Goal: Communication & Community: Connect with others

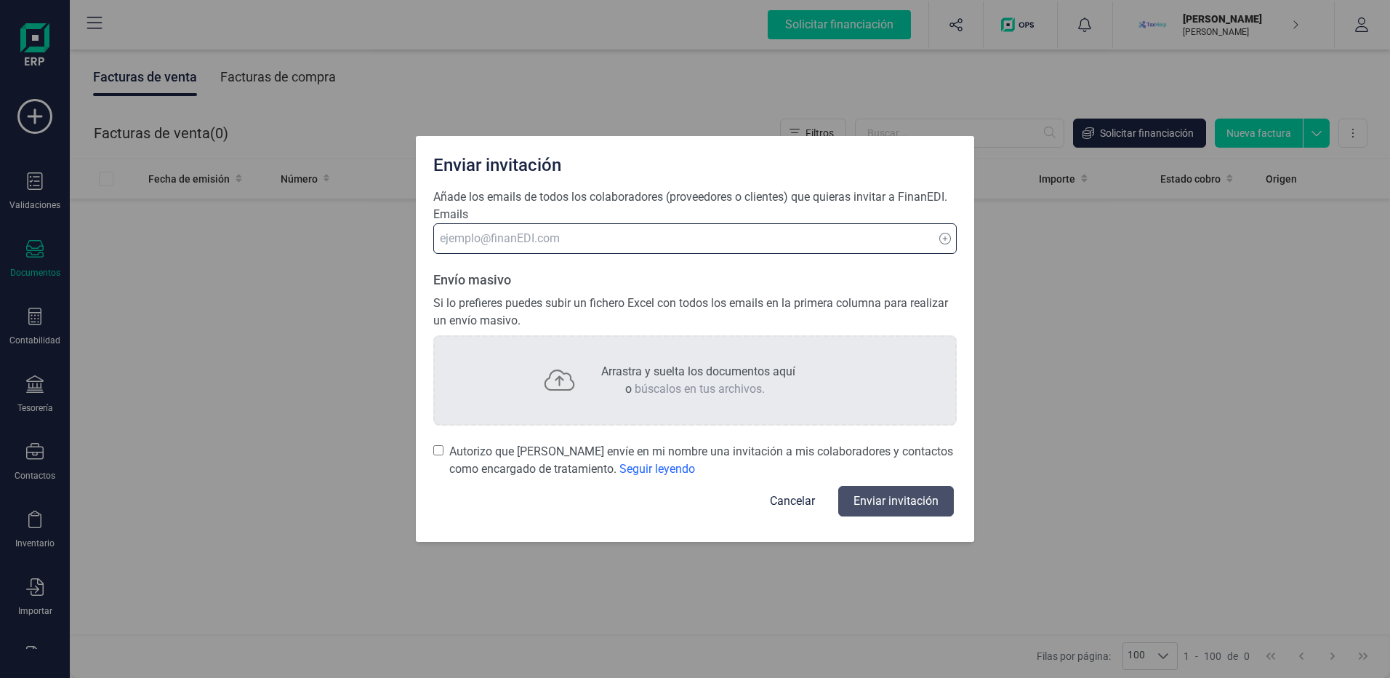
click at [670, 246] on input at bounding box center [694, 238] width 523 height 31
type input "[EMAIL_ADDRESS][PERSON_NAME][DOMAIN_NAME]"
click at [433, 447] on input "Autorizo que [PERSON_NAME] envíe en mi nombre una invitación a mis colaboradore…" at bounding box center [438, 450] width 10 height 15
checkbox input "true"
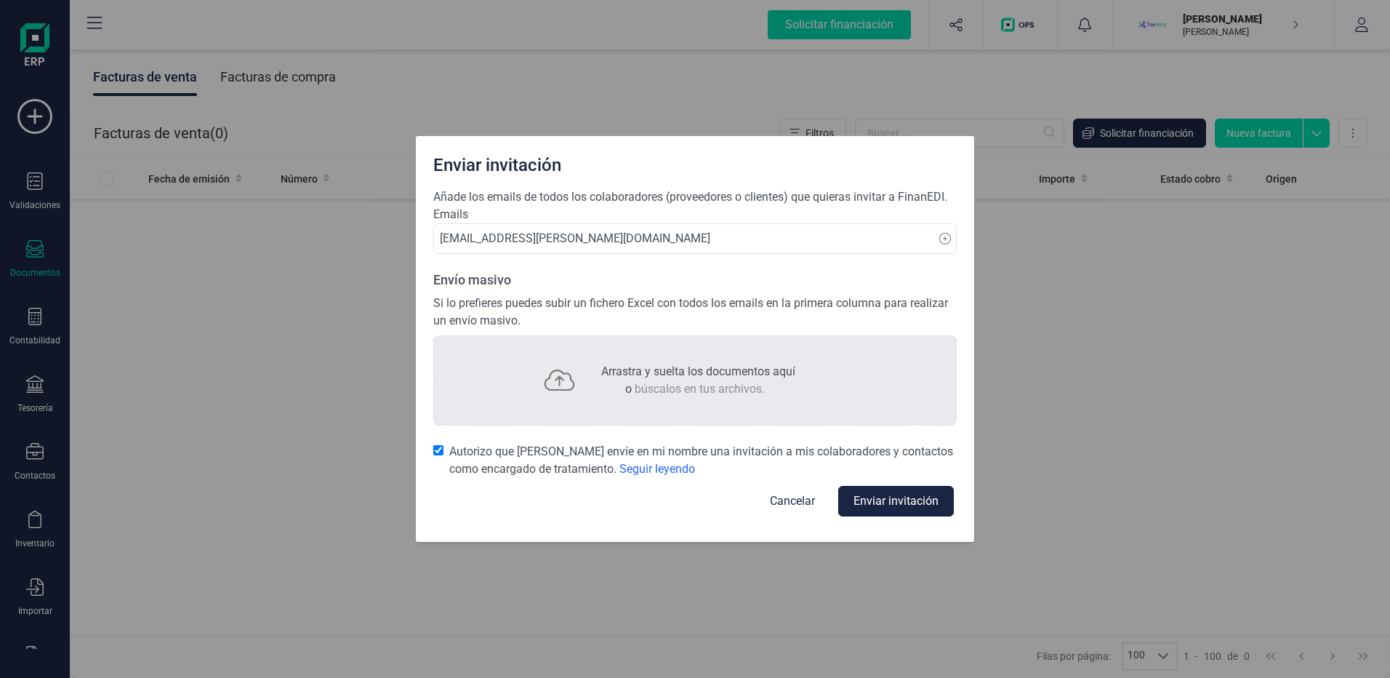
click at [878, 502] on button "Enviar invitación" at bounding box center [896, 501] width 116 height 31
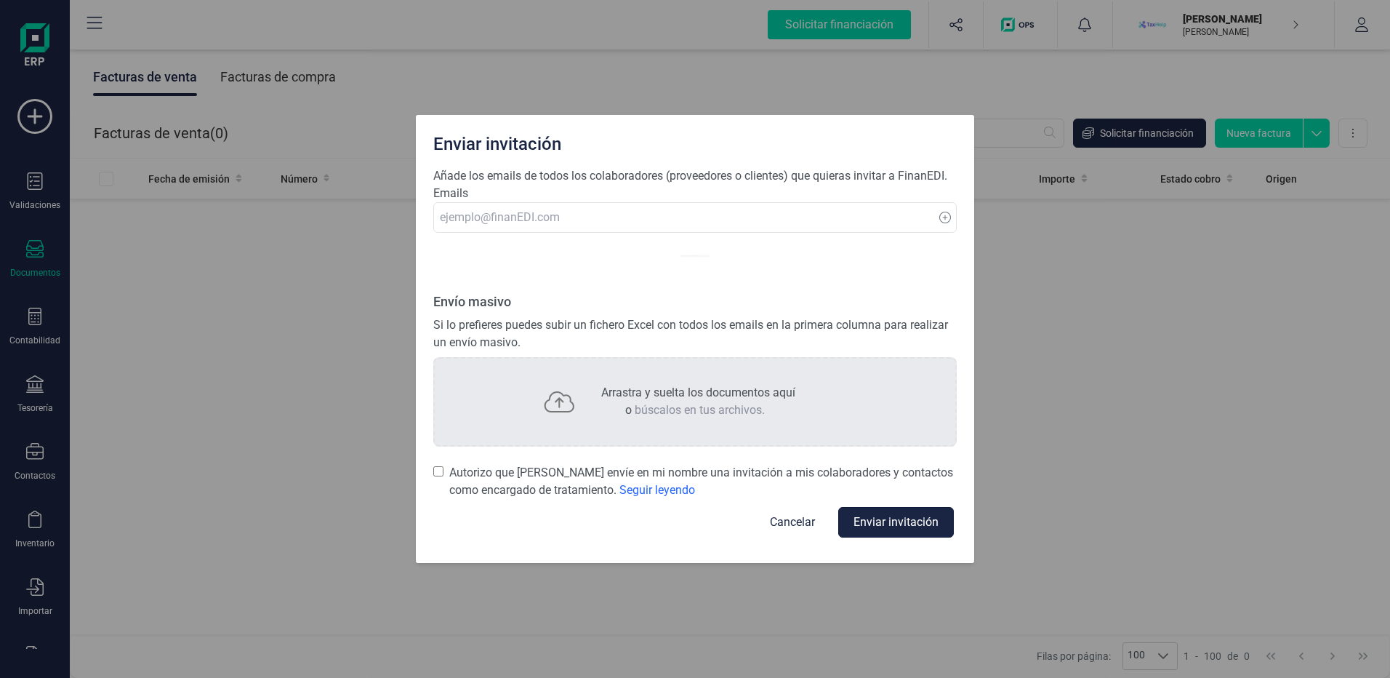
checkbox input "false"
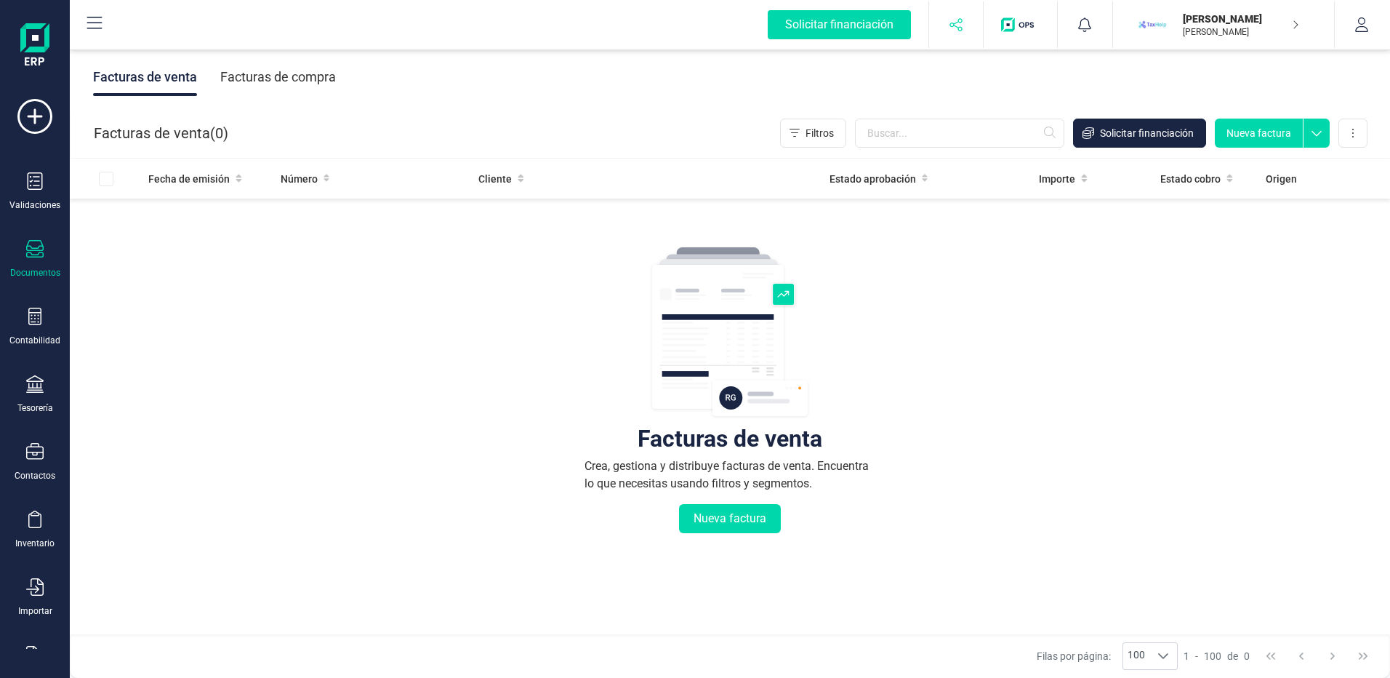
click at [955, 33] on button "button" at bounding box center [956, 24] width 55 height 47
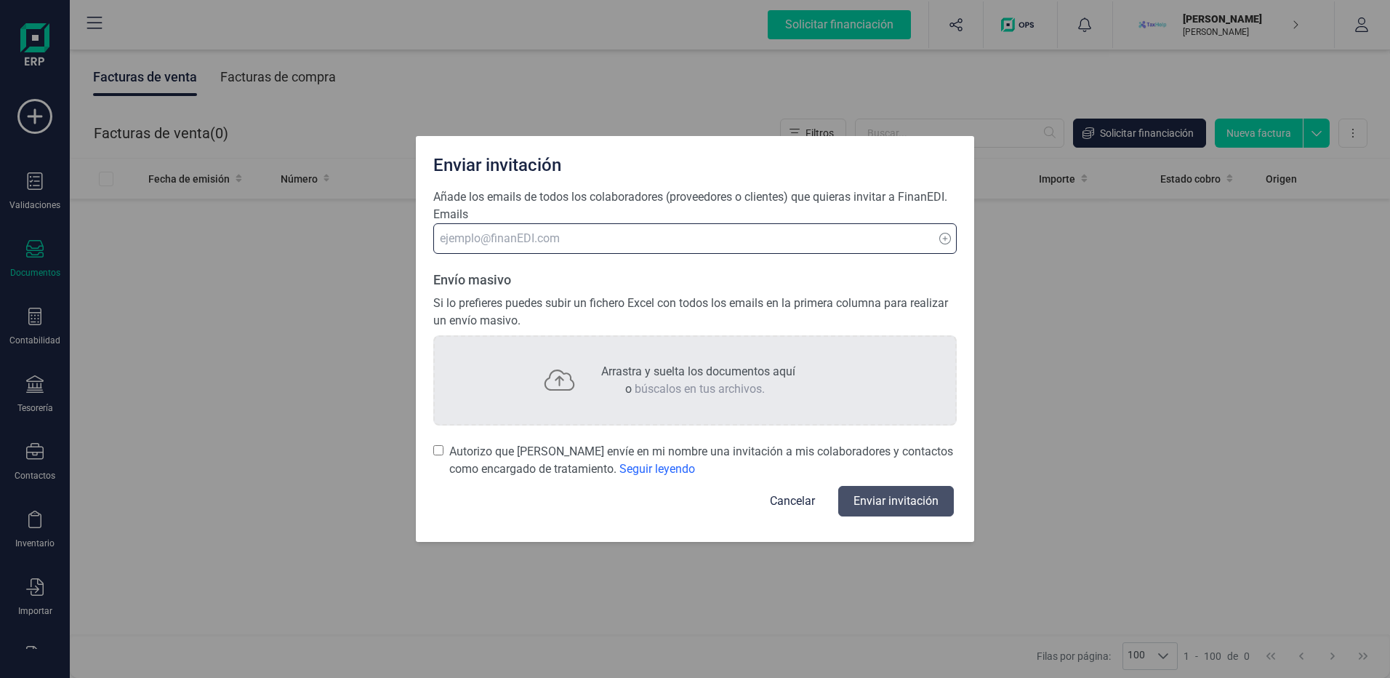
click at [901, 241] on input at bounding box center [694, 238] width 523 height 31
type input "[EMAIL_ADDRESS][PERSON_NAME][DOMAIN_NAME]"
click at [945, 238] on icon at bounding box center [945, 239] width 12 height 12
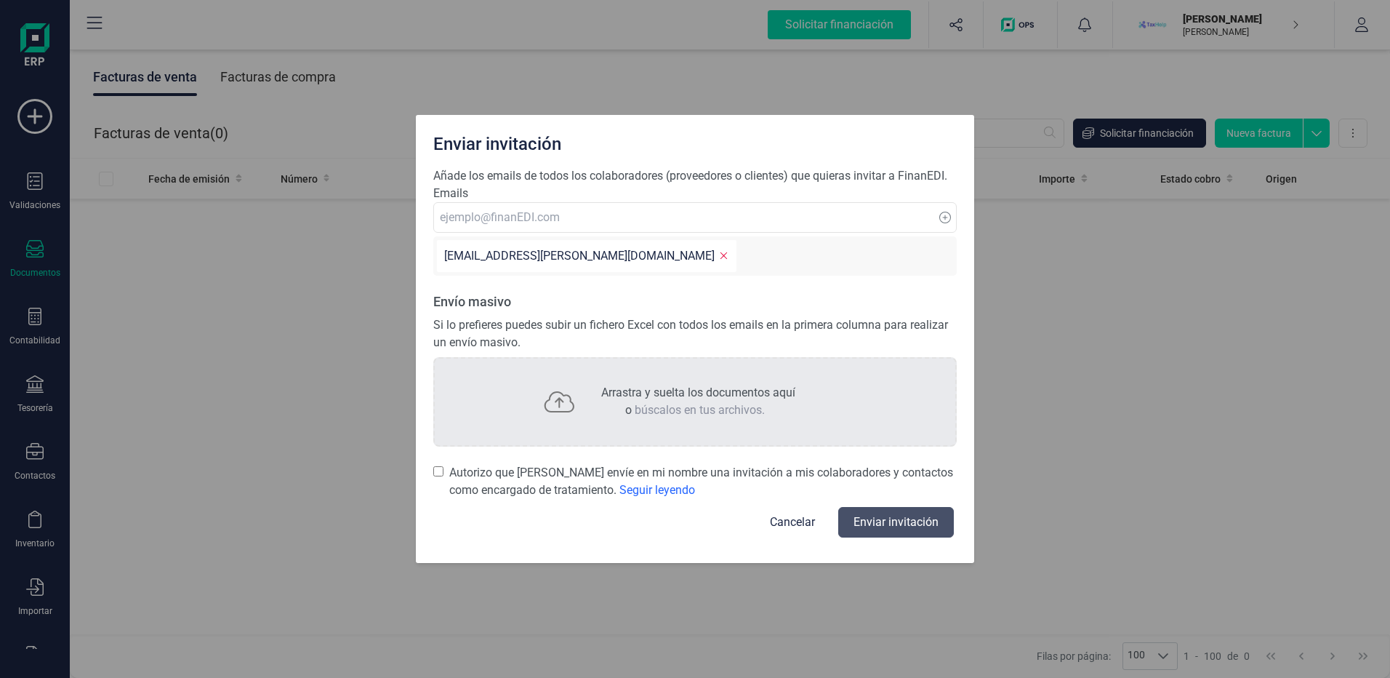
click at [436, 473] on input "Autorizo que [PERSON_NAME] envíe en mi nombre una invitación a mis colaboradore…" at bounding box center [438, 471] width 10 height 15
click at [861, 516] on button "Enviar invitación" at bounding box center [896, 522] width 116 height 31
checkbox input "false"
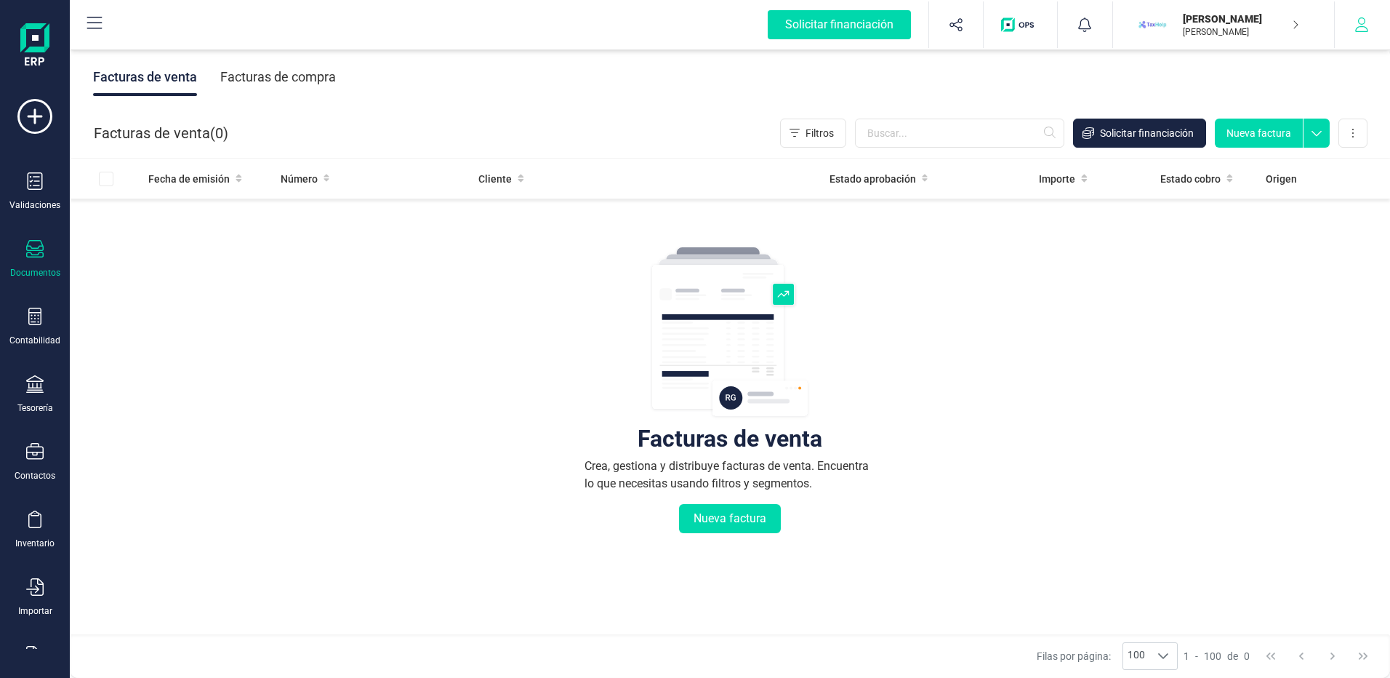
click at [1365, 21] on icon "button" at bounding box center [1361, 24] width 13 height 15
click at [1279, 26] on p "[PERSON_NAME]" at bounding box center [1241, 32] width 116 height 12
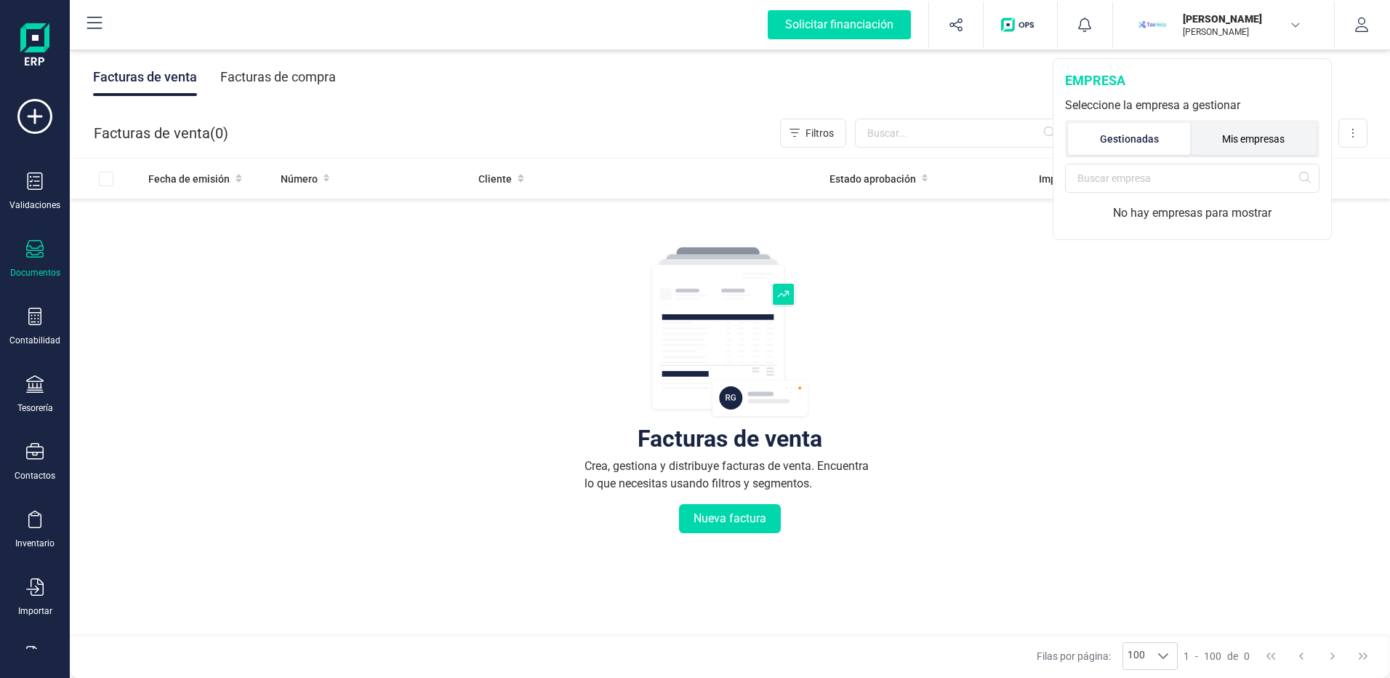
click at [1243, 137] on li "Mis empresas" at bounding box center [1254, 139] width 127 height 32
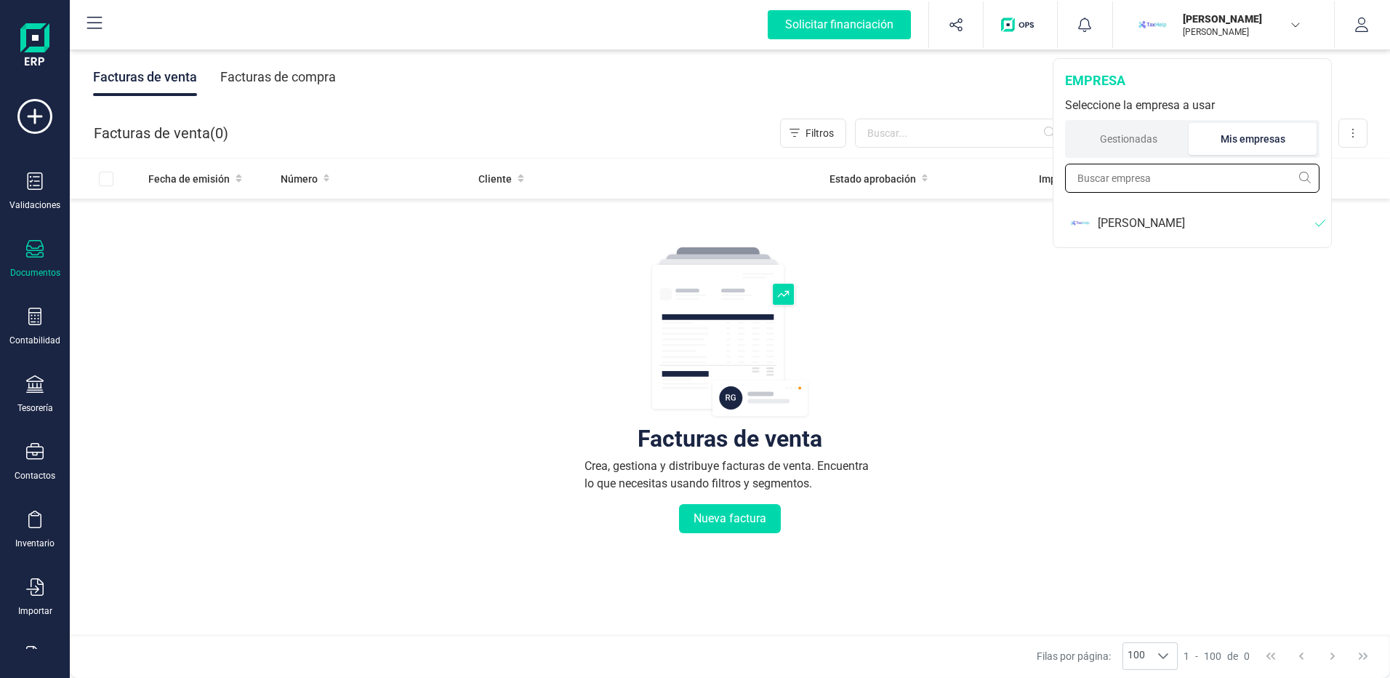
click at [1223, 172] on input "text" at bounding box center [1192, 178] width 254 height 29
type input "j"
